Goal: Task Accomplishment & Management: Manage account settings

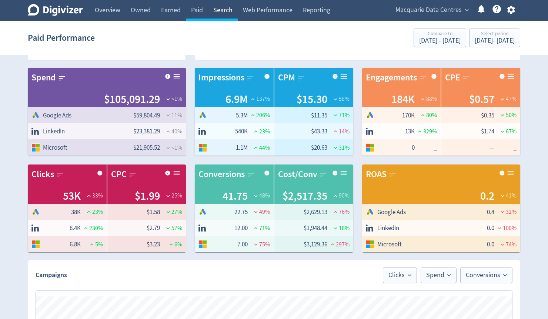
scroll to position [0, 1463]
click at [269, 13] on link "Web Performance" at bounding box center [268, 10] width 60 height 21
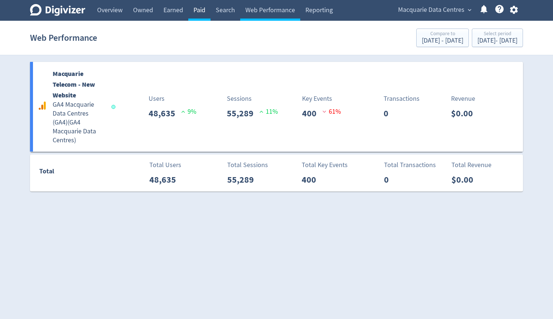
click at [199, 19] on link "Paid" at bounding box center [199, 10] width 22 height 21
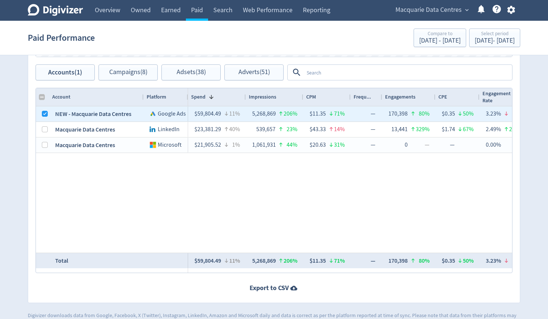
scroll to position [563, 0]
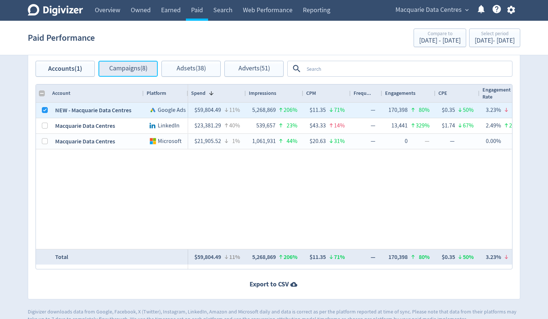
click at [128, 72] on span "Campaigns (8)" at bounding box center [128, 68] width 38 height 7
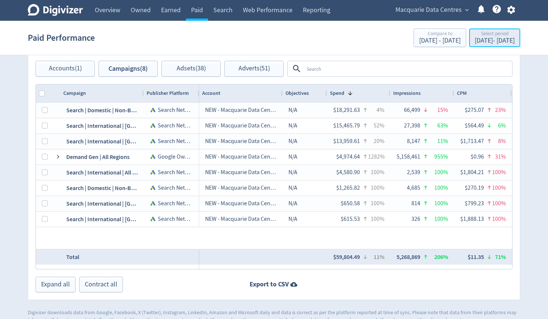
click at [475, 42] on div "[DATE] - [DATE]" at bounding box center [495, 40] width 40 height 7
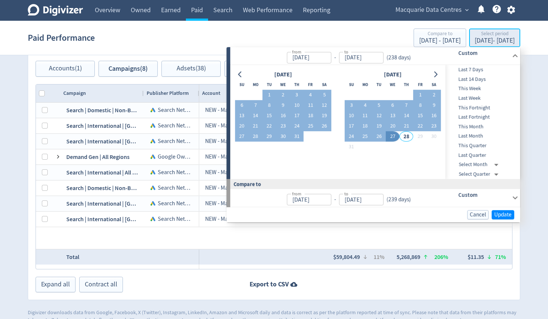
type input "[DATE]"
click at [235, 72] on div "[DATE] Su Mo Tu We Th Fr Sa 1 2 3 4 5 6 7 8 9 10 11 12 13 14 15 16 17 18 19 20 …" at bounding box center [338, 122] width 215 height 114
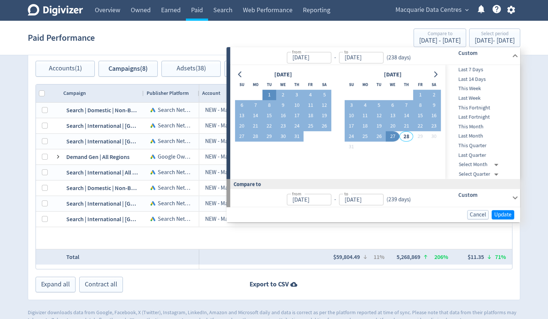
click at [265, 90] on button "1" at bounding box center [270, 95] width 14 height 10
type input "[DATE]"
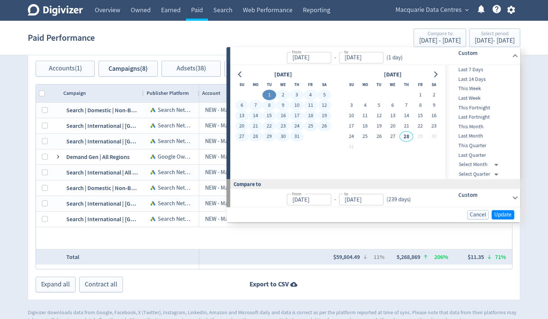
click at [295, 133] on button "31" at bounding box center [297, 137] width 14 height 10
type input "[DATE]"
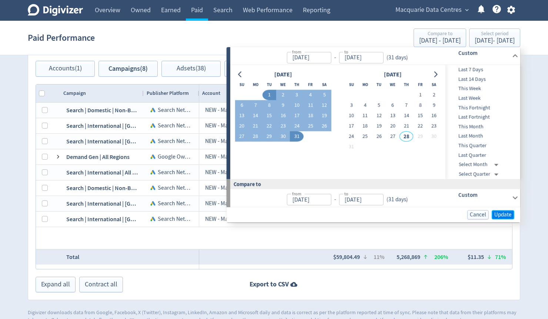
click at [503, 215] on span "Update" at bounding box center [503, 215] width 17 height 6
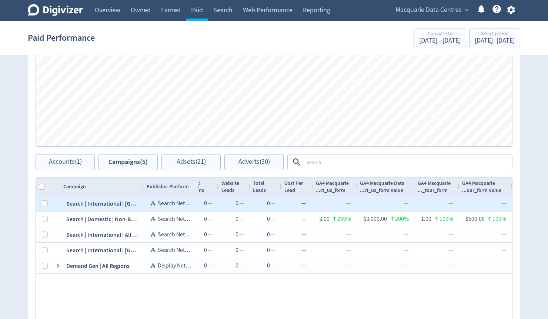
scroll to position [504, 0]
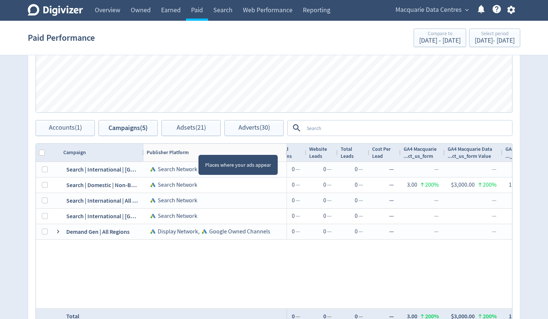
drag, startPoint x: 198, startPoint y: 147, endPoint x: 286, endPoint y: 152, distance: 87.9
click at [286, 152] on div at bounding box center [286, 153] width 3 height 18
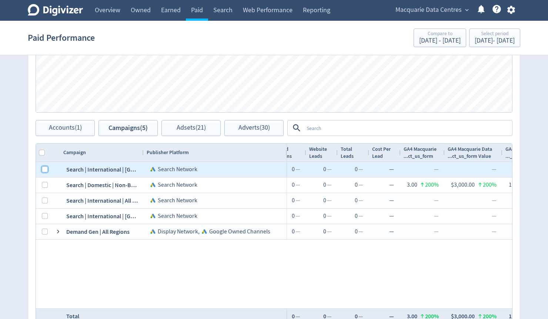
click at [43, 170] on input "Press Space to toggle row selection (unchecked)" at bounding box center [45, 169] width 6 height 6
checkbox input "true"
checkbox input "false"
click at [44, 185] on input "Press Space to toggle row selection (unchecked)" at bounding box center [45, 185] width 6 height 6
checkbox input "true"
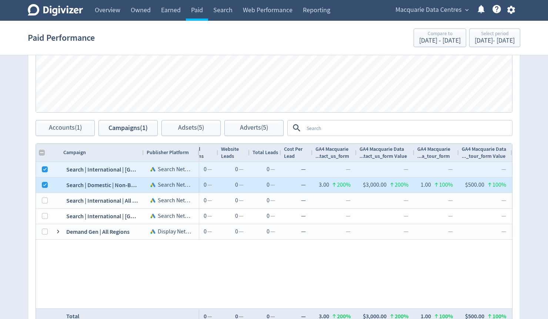
click at [45, 204] on div at bounding box center [45, 200] width 6 height 14
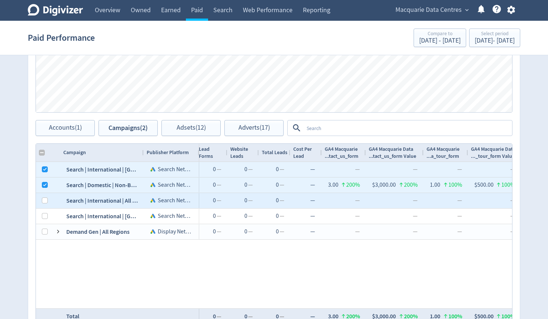
checkbox input "false"
click at [44, 206] on div at bounding box center [45, 200] width 6 height 14
click at [43, 203] on input "Press Space to toggle row selection (unchecked)" at bounding box center [45, 201] width 6 height 6
checkbox input "true"
checkbox input "false"
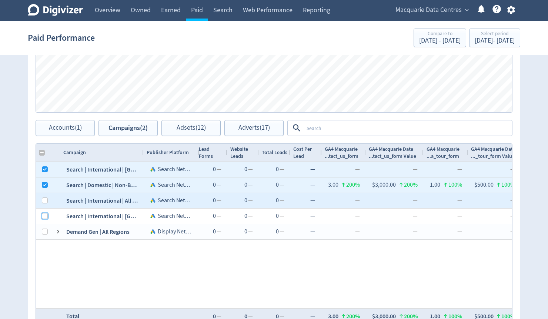
click at [44, 213] on input "Press Space to toggle row selection (unchecked)" at bounding box center [45, 216] width 6 height 6
checkbox input "true"
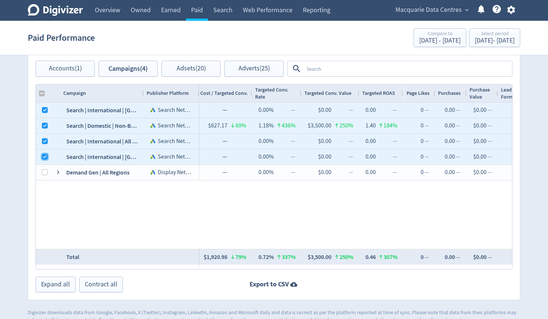
scroll to position [0, 0]
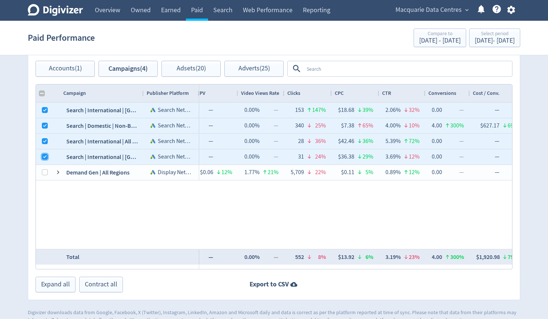
checkbox input "false"
click at [476, 37] on div "[DATE] - [DATE]" at bounding box center [495, 40] width 40 height 7
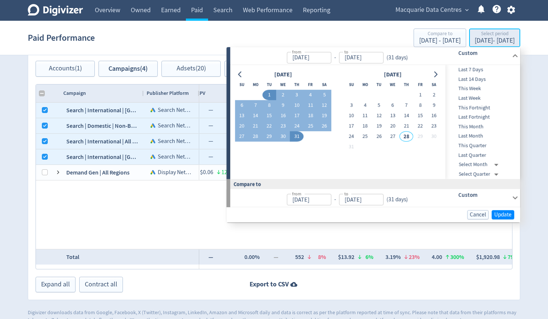
type input "[DATE]"
click at [243, 76] on icon "Go to previous month" at bounding box center [241, 75] width 6 height 6
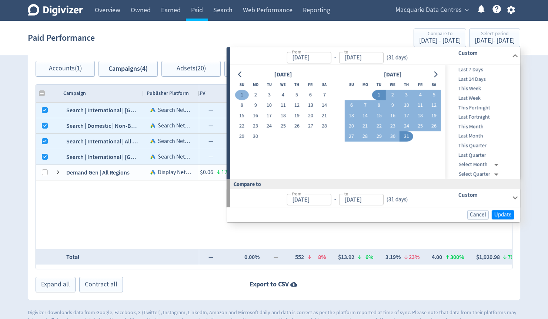
click at [243, 96] on button "1" at bounding box center [242, 95] width 14 height 10
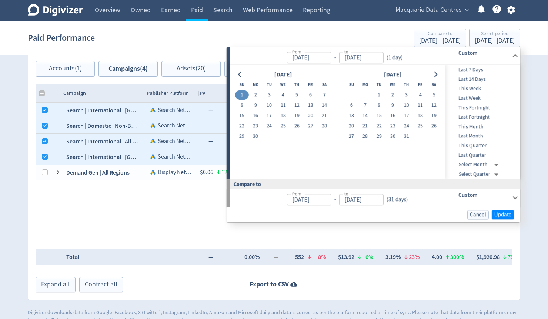
type input "[DATE]"
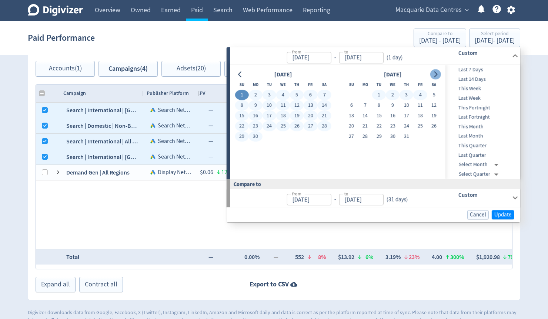
click at [436, 72] on icon "Go to next month" at bounding box center [436, 75] width 6 height 6
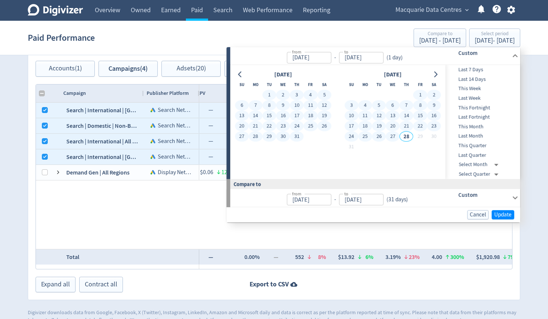
click at [394, 138] on button "27" at bounding box center [393, 137] width 14 height 10
type input "[DATE]"
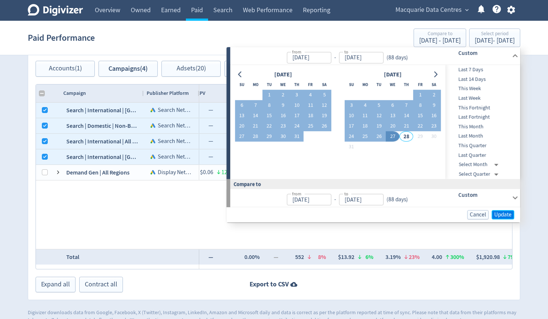
click at [510, 216] on span "Update" at bounding box center [503, 215] width 17 height 6
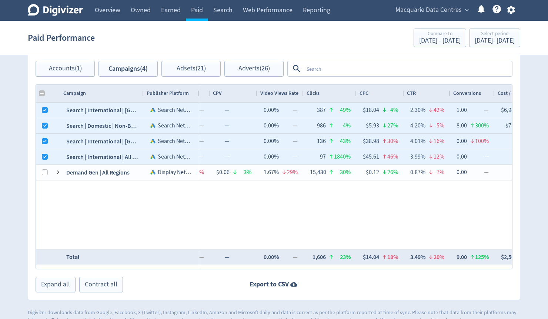
drag, startPoint x: 216, startPoint y: 264, endPoint x: 243, endPoint y: 265, distance: 26.4
click at [242, 265] on div "Campaign Publisher Platform 1" at bounding box center [274, 176] width 477 height 185
drag, startPoint x: 215, startPoint y: 264, endPoint x: 202, endPoint y: 265, distance: 13.0
click at [202, 265] on div "Campaign Publisher Platform 1" at bounding box center [274, 176] width 477 height 185
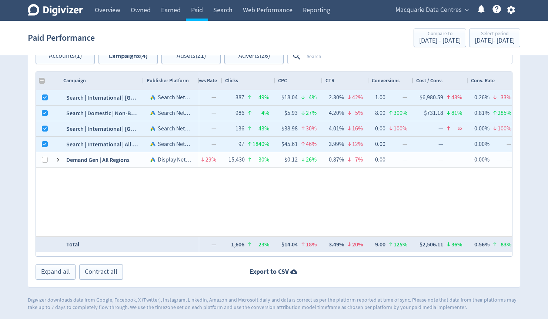
checkbox input "false"
